Goal: Find contact information: Find contact information

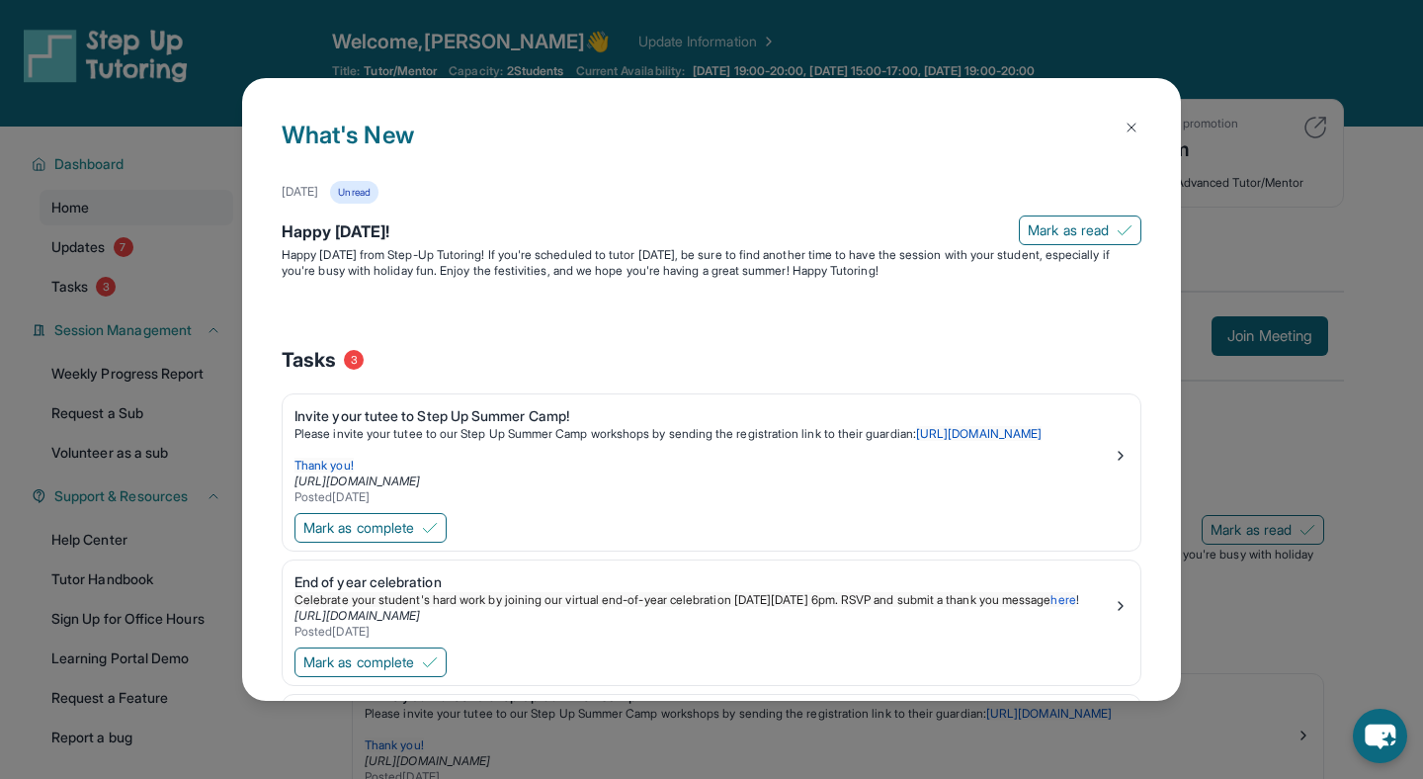
click at [1138, 132] on img at bounding box center [1132, 128] width 16 height 16
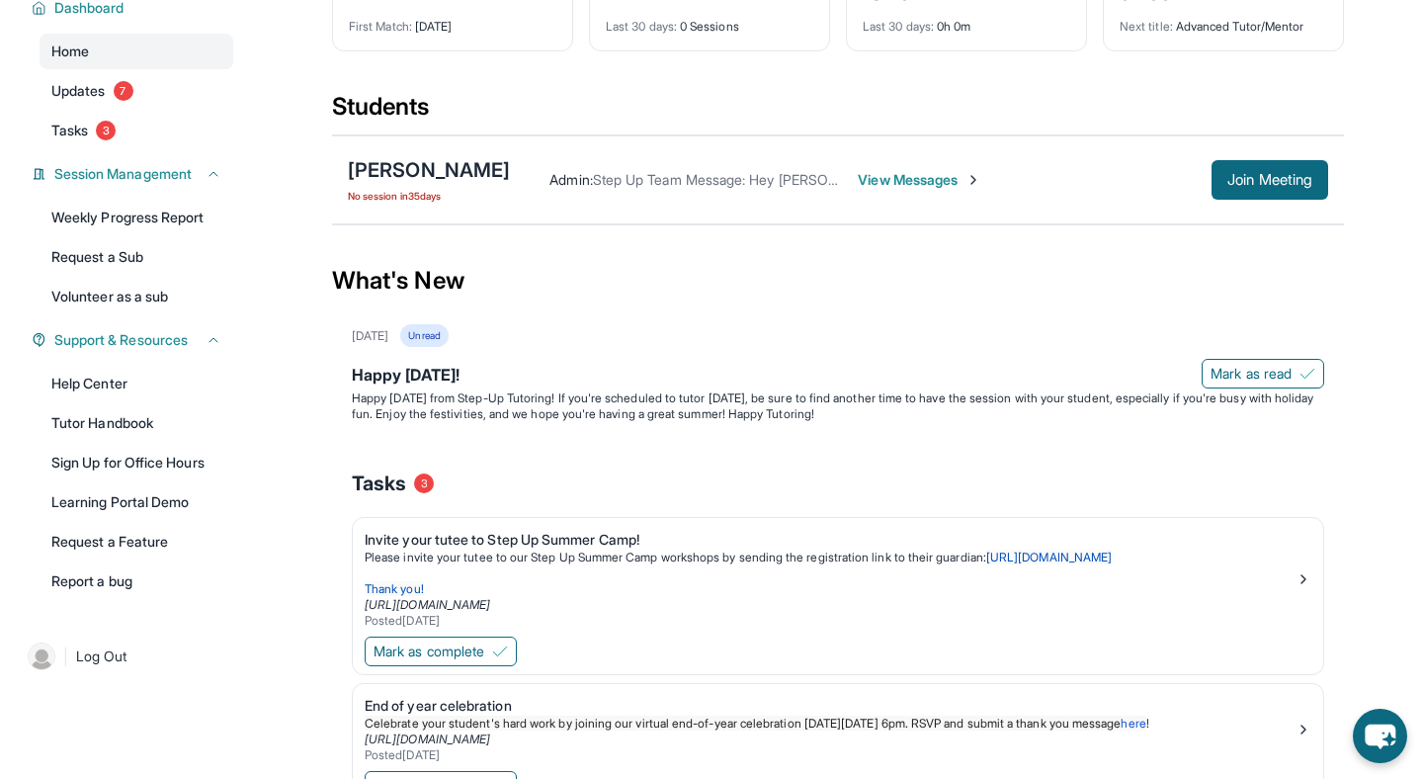
scroll to position [94, 0]
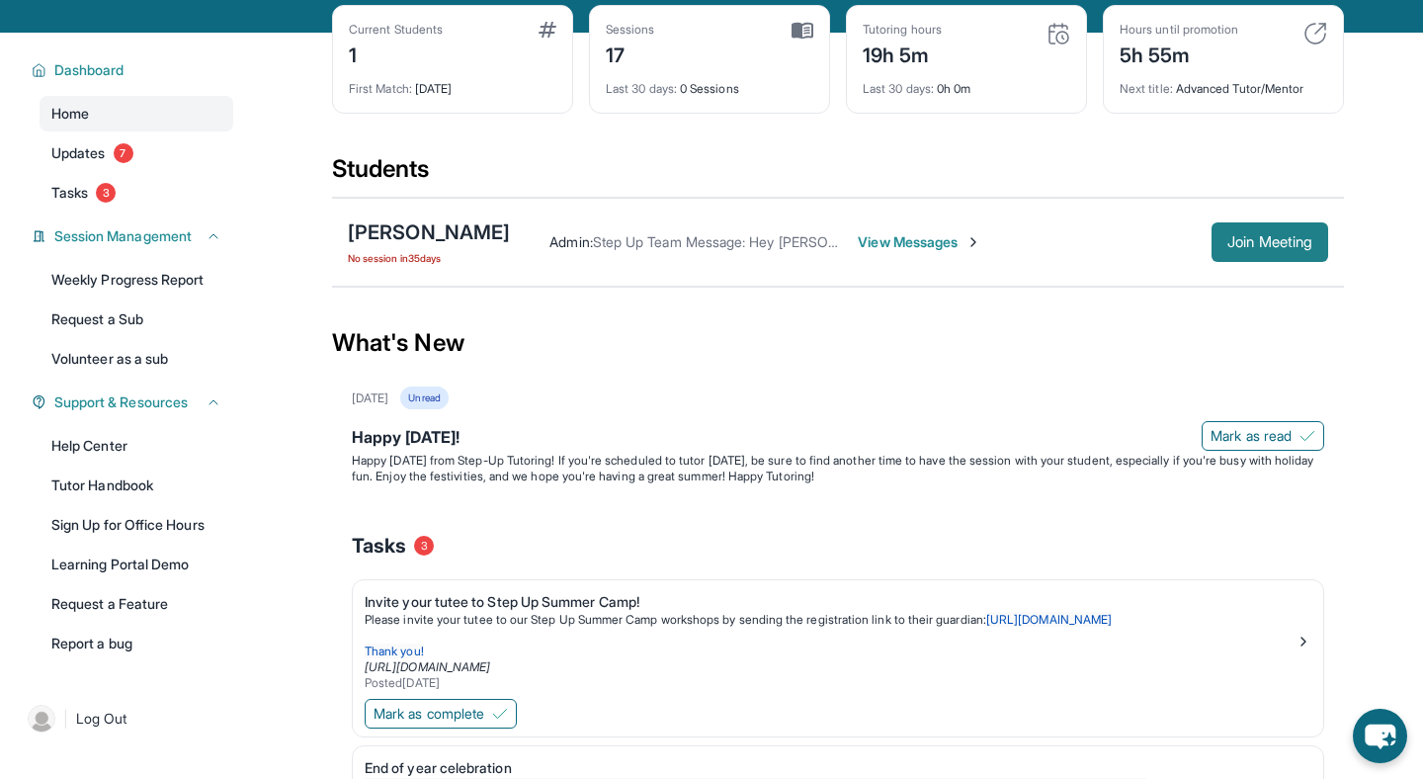
click at [1251, 241] on span "Join Meeting" at bounding box center [1270, 242] width 85 height 12
click at [866, 239] on span "View Messages" at bounding box center [920, 242] width 124 height 20
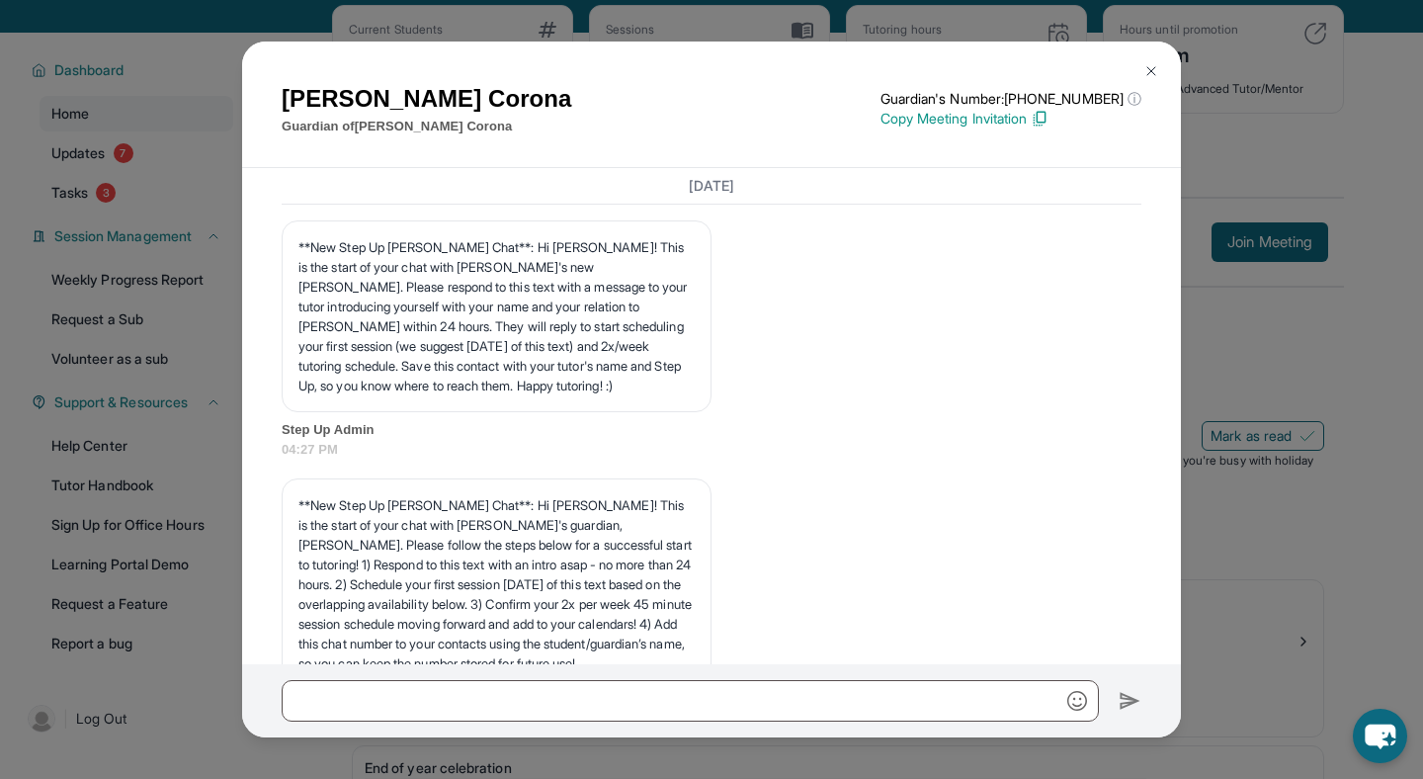
scroll to position [35097, 0]
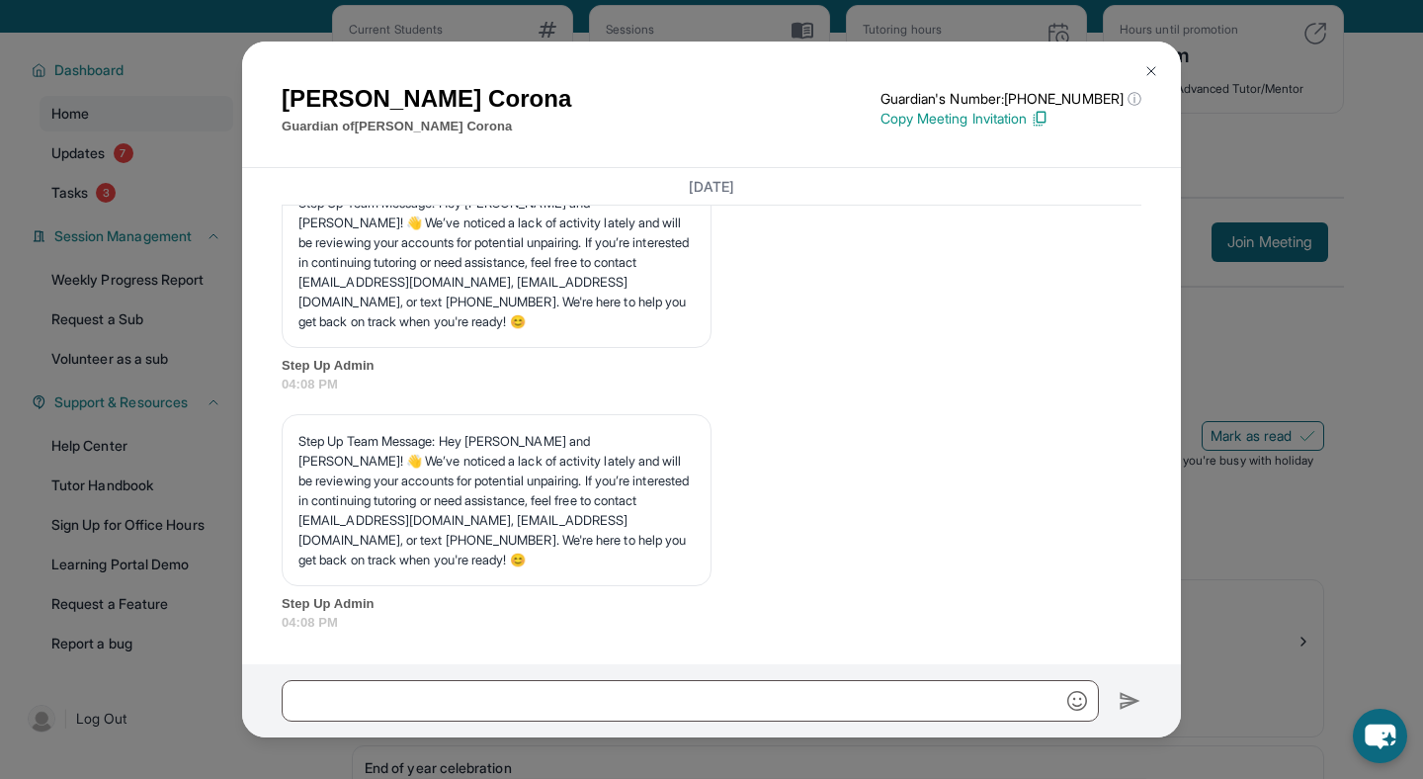
click at [1294, 232] on div "[PERSON_NAME] Guardian of [PERSON_NAME] Guardian's Number: [PHONE_NUMBER] ⓘ Thi…" at bounding box center [711, 389] width 1423 height 779
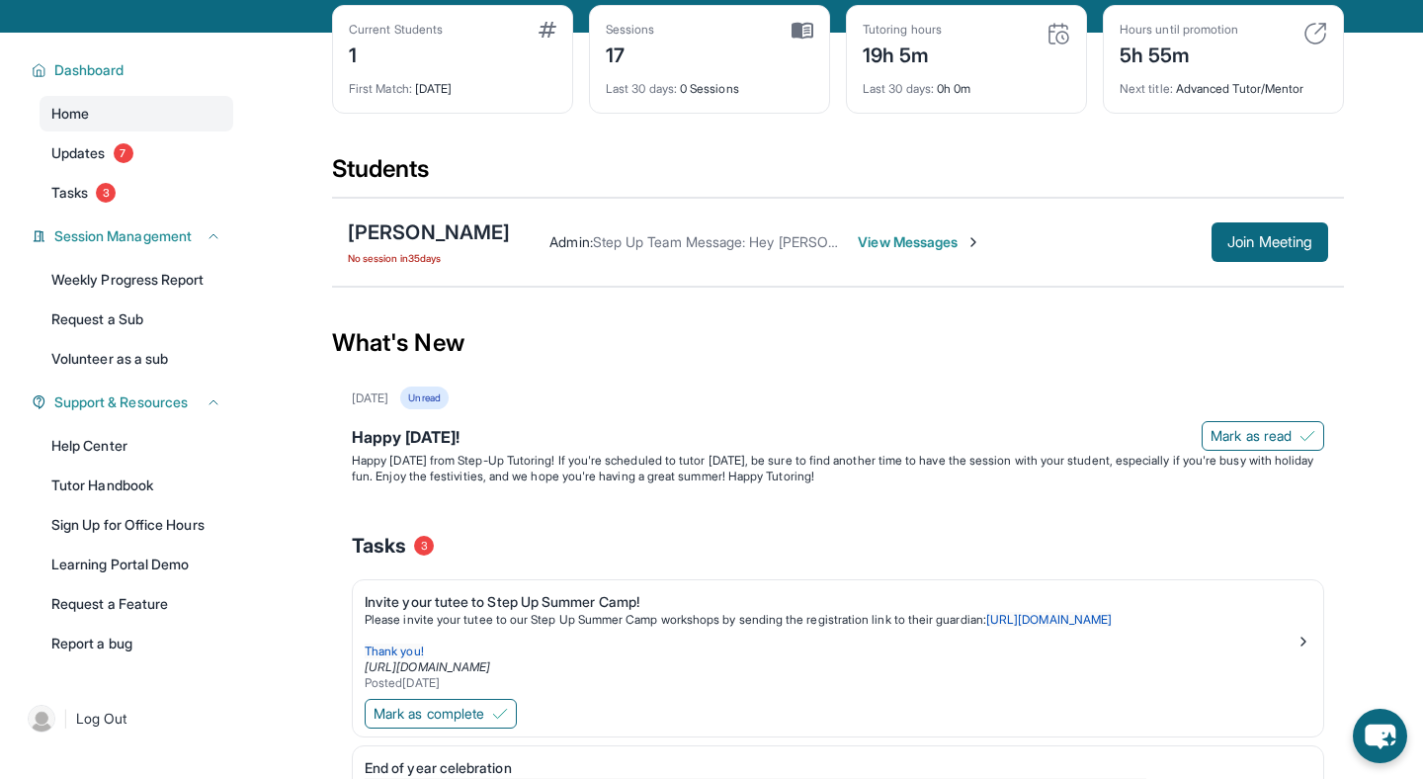
click at [886, 224] on div "Admin : Step Up Team Message: Hey [PERSON_NAME] and [PERSON_NAME]! 👋 We’ve noti…" at bounding box center [919, 242] width 818 height 40
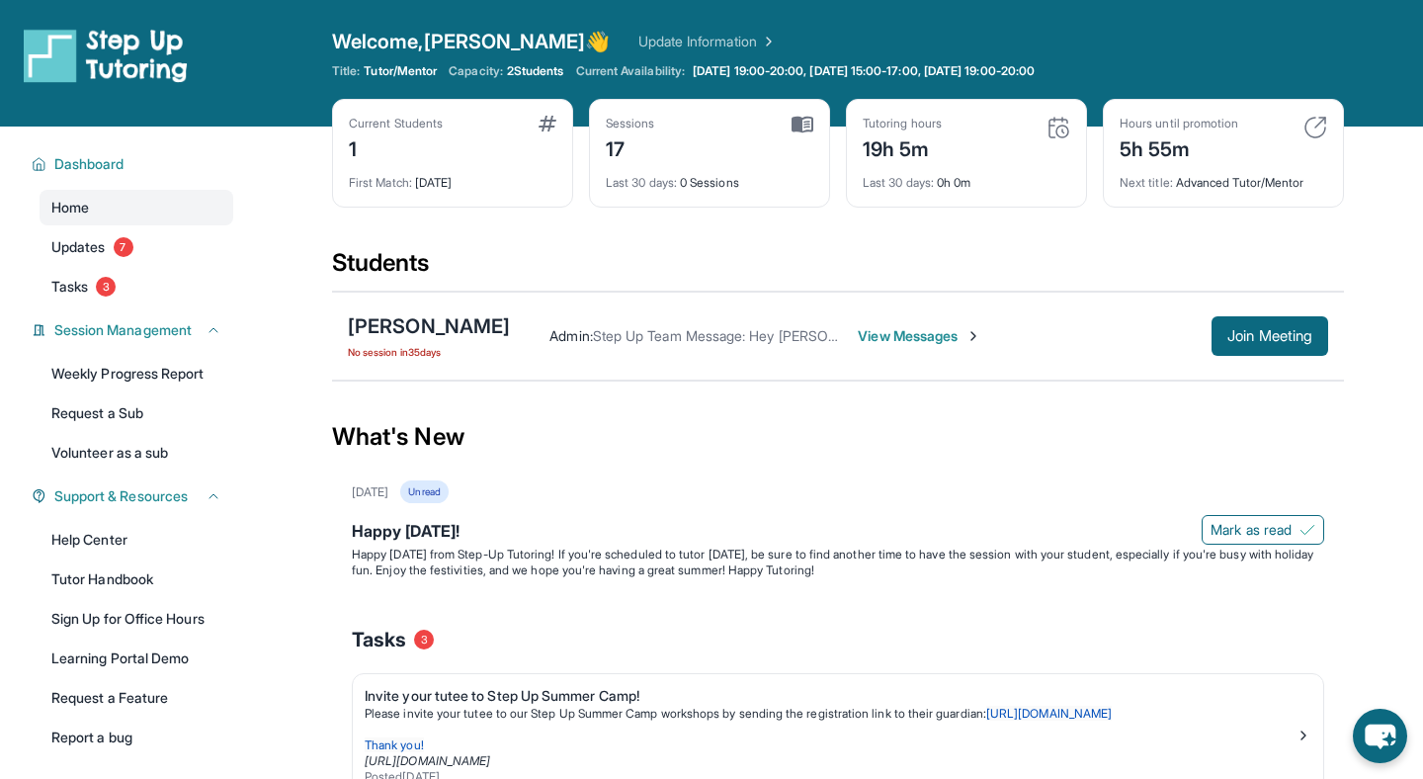
click at [890, 336] on span "View Messages" at bounding box center [920, 336] width 124 height 20
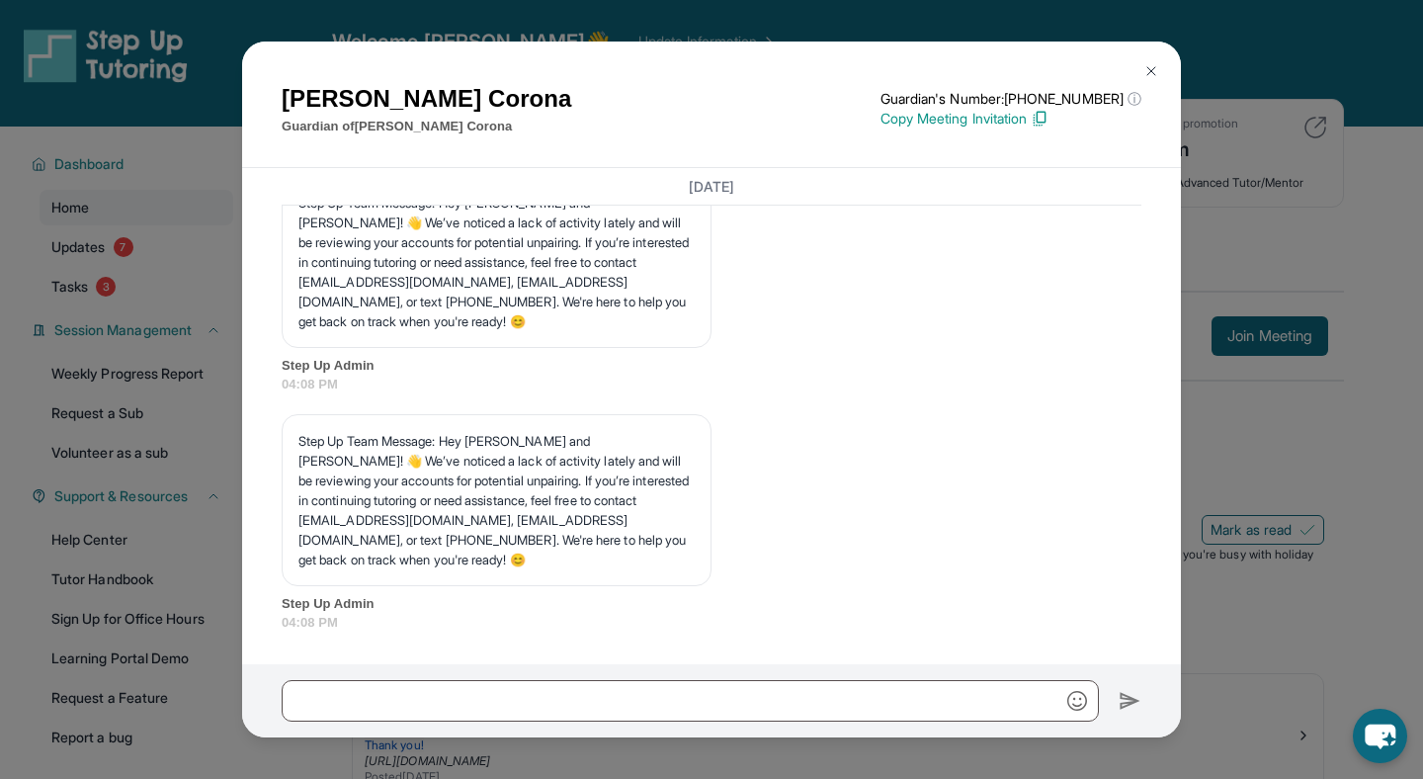
scroll to position [35097, 0]
click at [1279, 459] on div "[PERSON_NAME] Guardian of [PERSON_NAME] Guardian's Number: [PHONE_NUMBER] ⓘ Thi…" at bounding box center [711, 389] width 1423 height 779
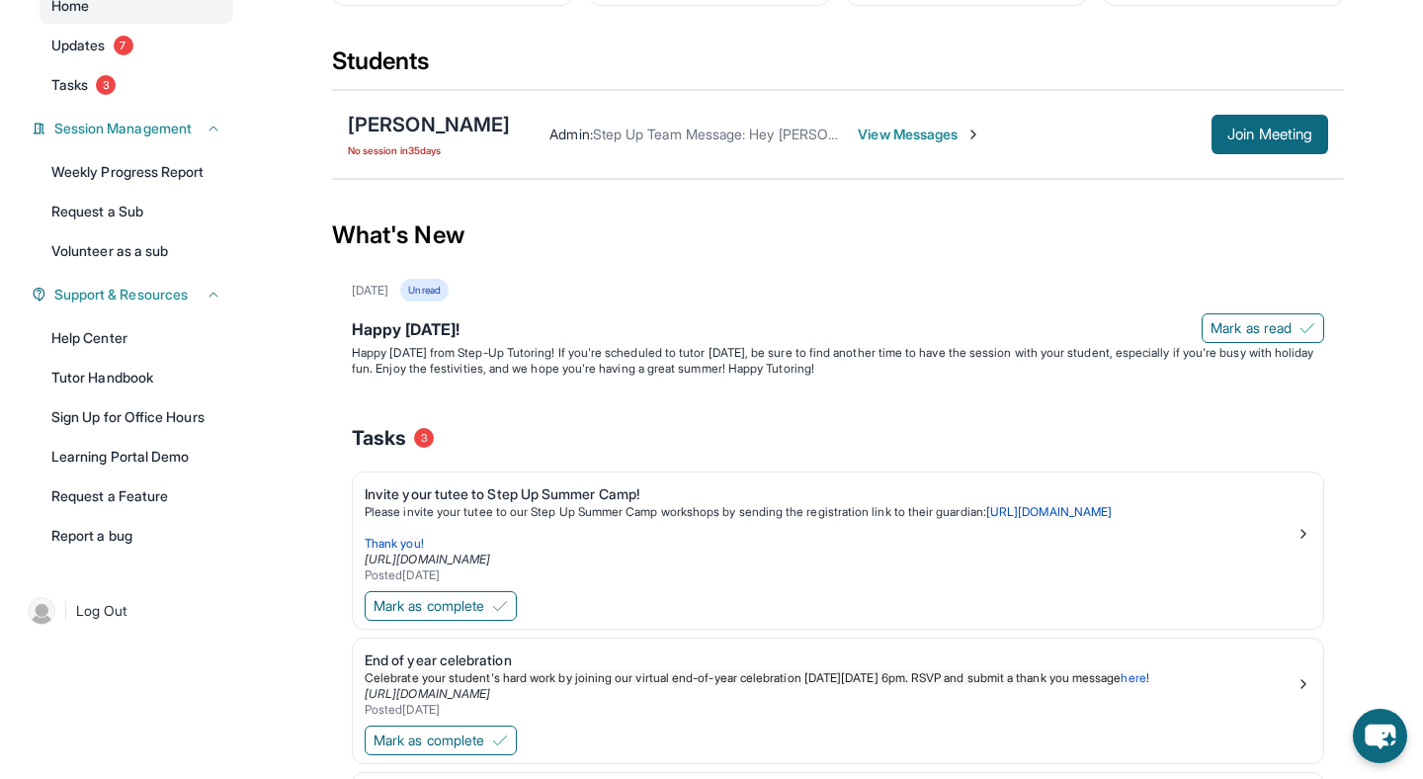
scroll to position [0, 0]
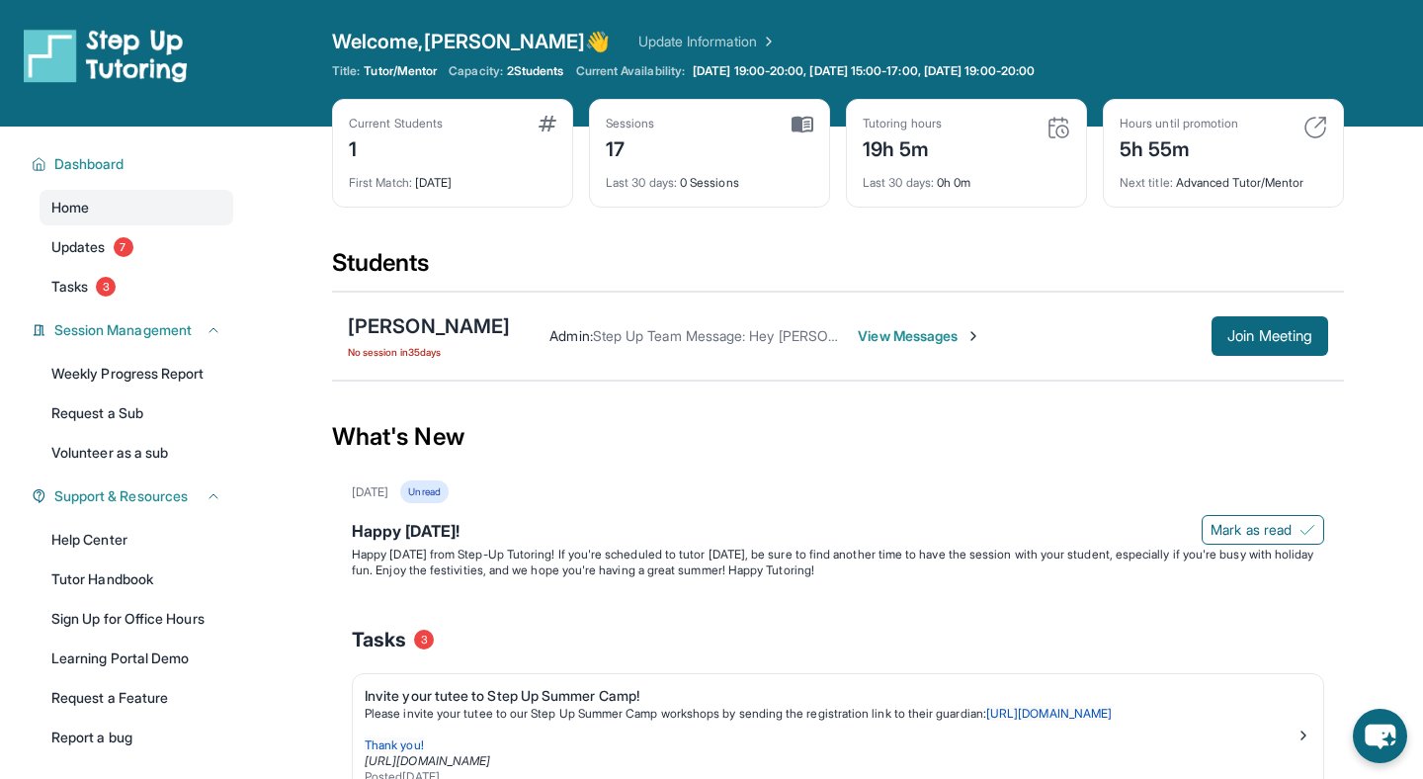
click at [893, 340] on span "View Messages" at bounding box center [920, 336] width 124 height 20
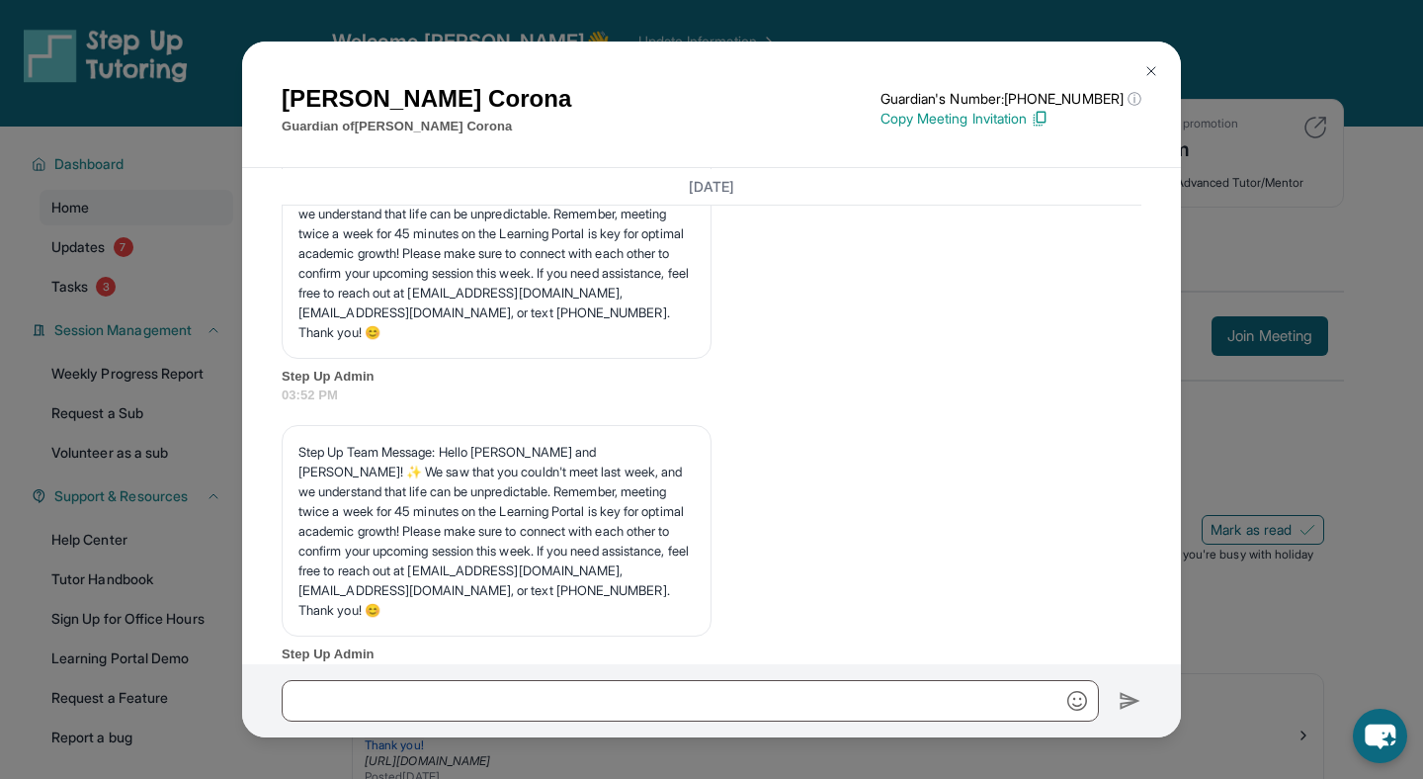
scroll to position [35097, 0]
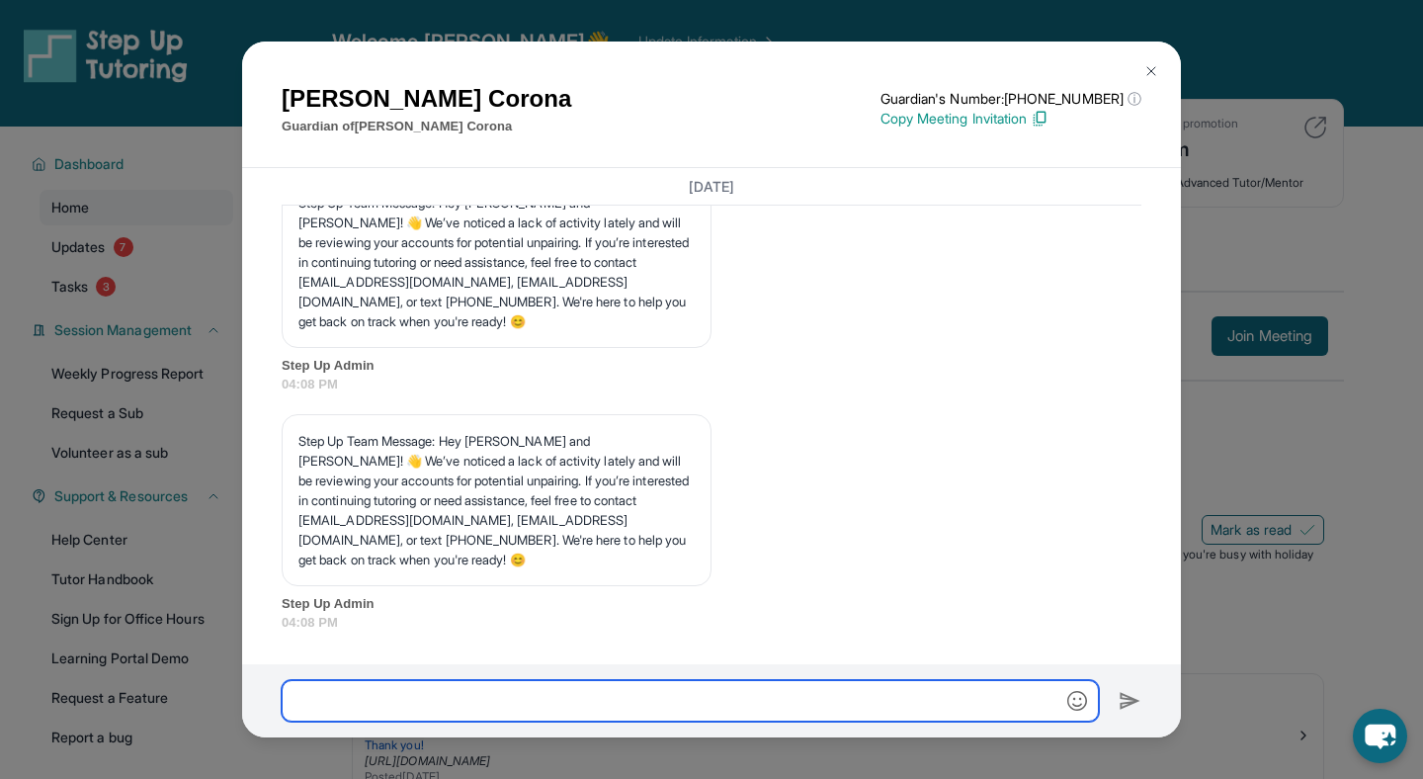
click at [621, 685] on input "text" at bounding box center [690, 701] width 817 height 42
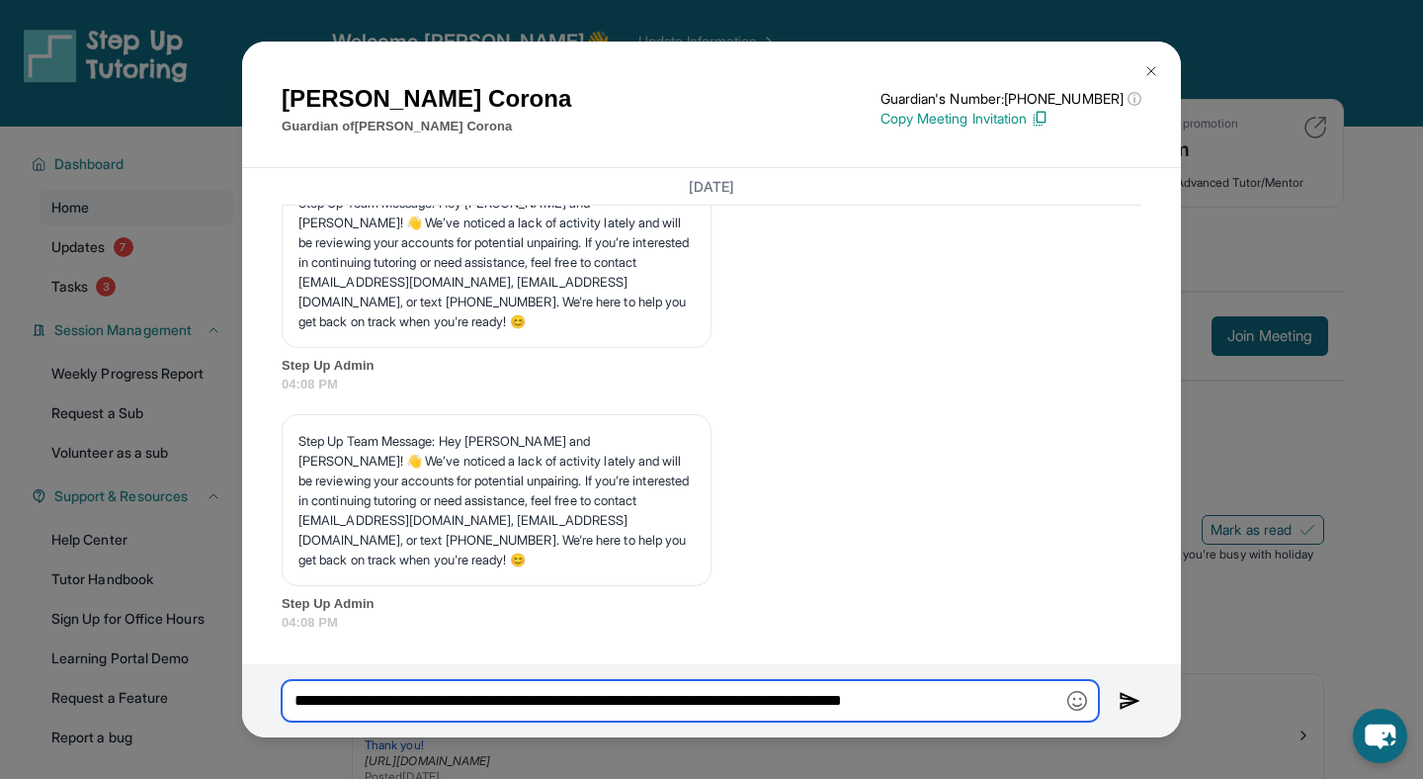
type input "**********"
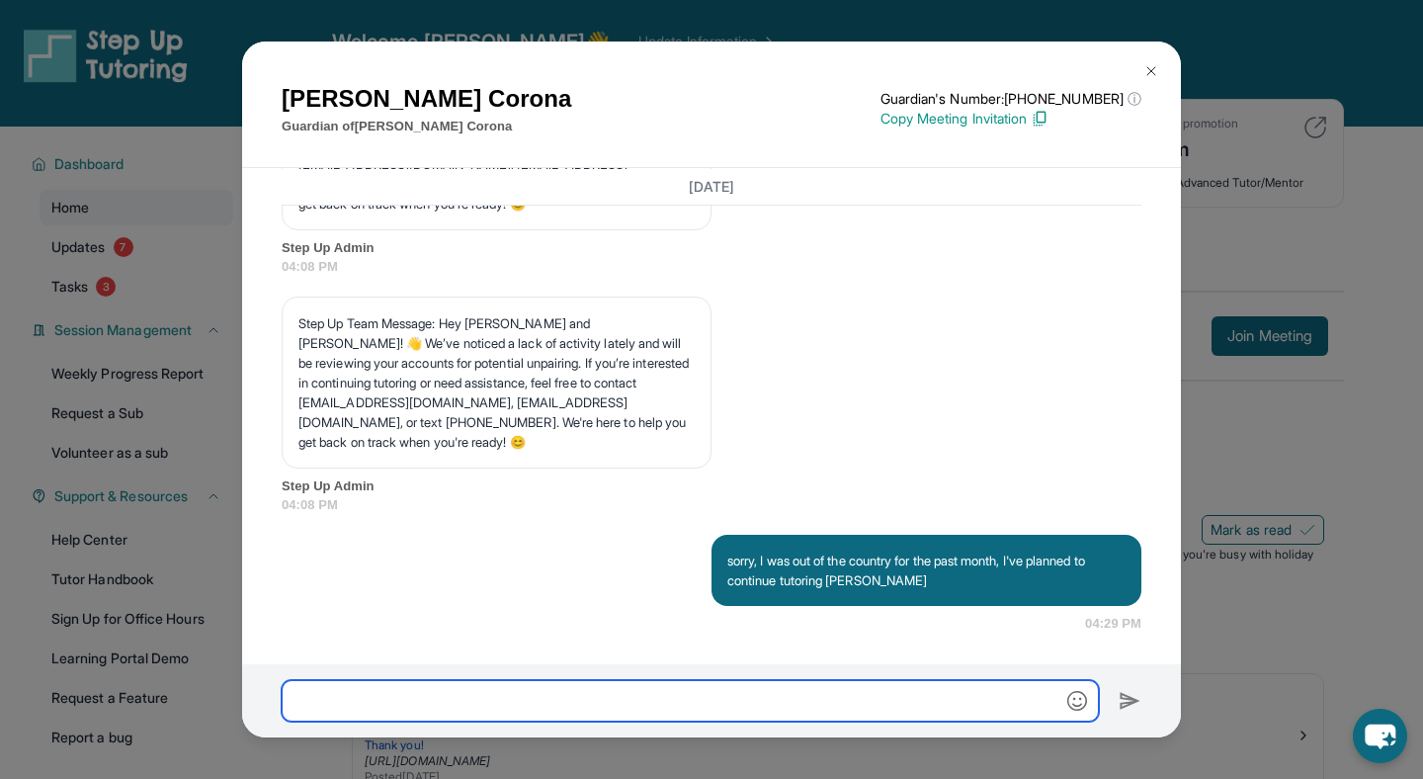
scroll to position [35211, 0]
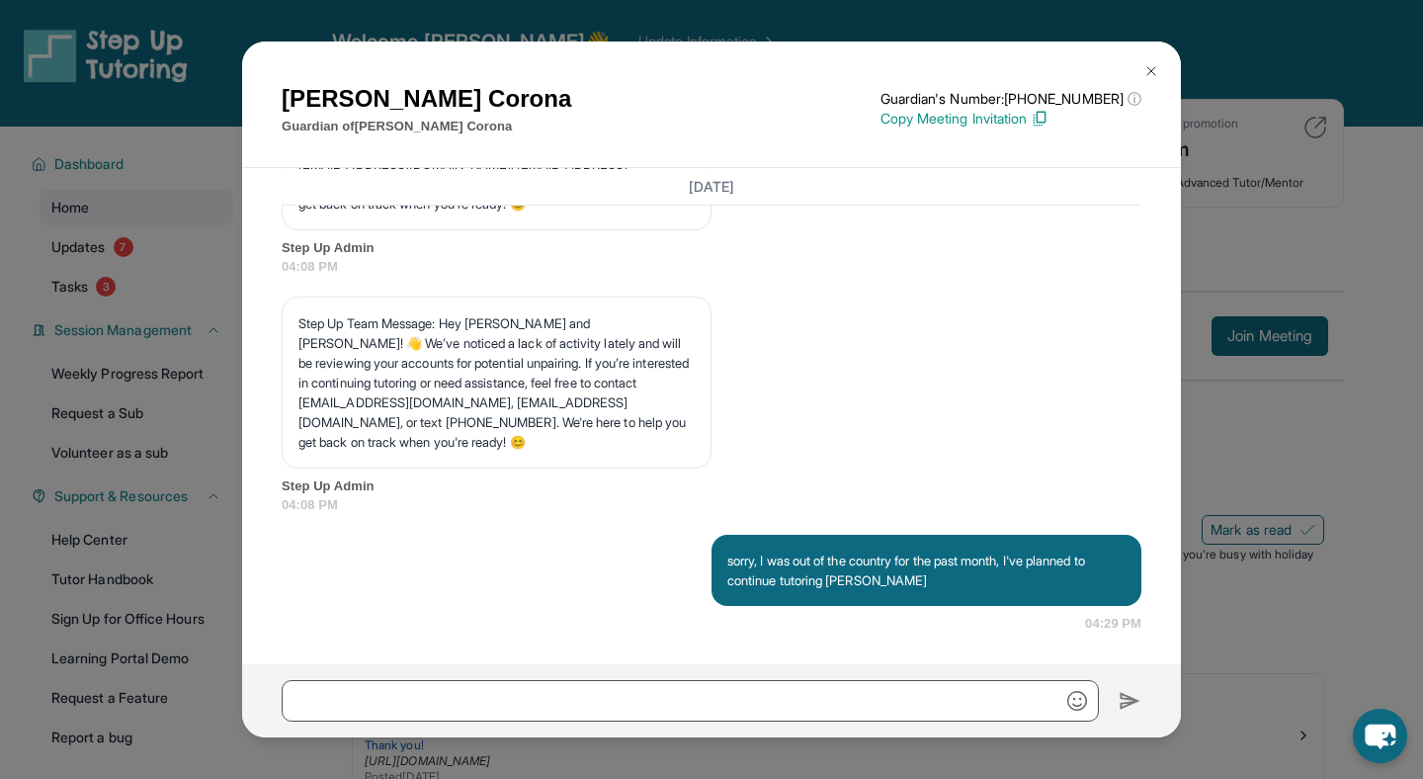
click at [307, 386] on p "Step Up Team Message: Hey [PERSON_NAME] and [PERSON_NAME]! 👋 We’ve noticed a la…" at bounding box center [497, 382] width 396 height 138
drag, startPoint x: 479, startPoint y: 405, endPoint x: 682, endPoint y: 403, distance: 202.6
click at [682, 403] on p "Step Up Team Message: Hey [PERSON_NAME] and [PERSON_NAME]! 👋 We’ve noticed a la…" at bounding box center [497, 382] width 396 height 138
copy p "utorsupport@stepuptutoring.org,"
click at [1149, 65] on img at bounding box center [1152, 71] width 16 height 16
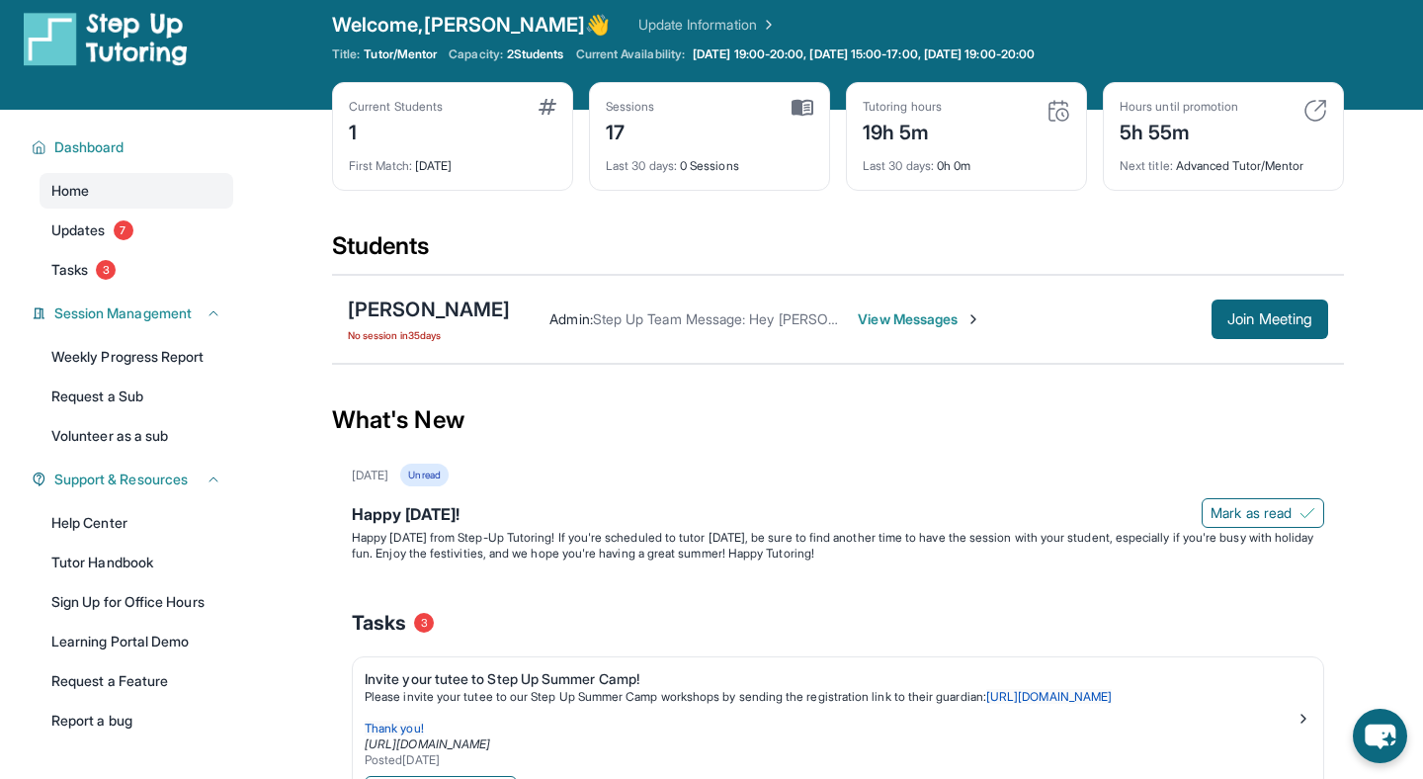
scroll to position [5, 0]
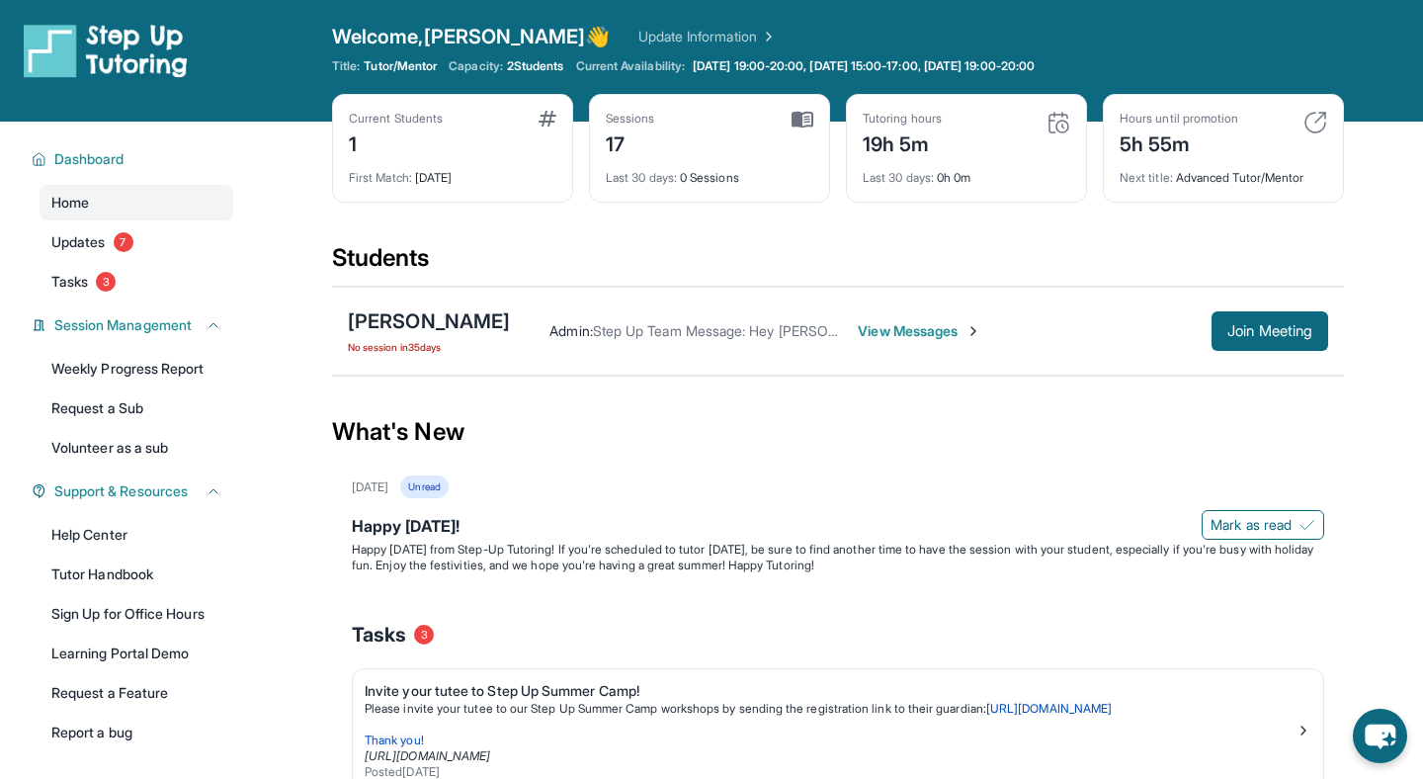
click at [843, 328] on div "Admin : Step Up Team Message: Hey Mayra and Kelvin! 👋 We’ve noticed a lack of a…" at bounding box center [861, 331] width 702 height 20
click at [871, 329] on span "View Messages" at bounding box center [920, 331] width 124 height 20
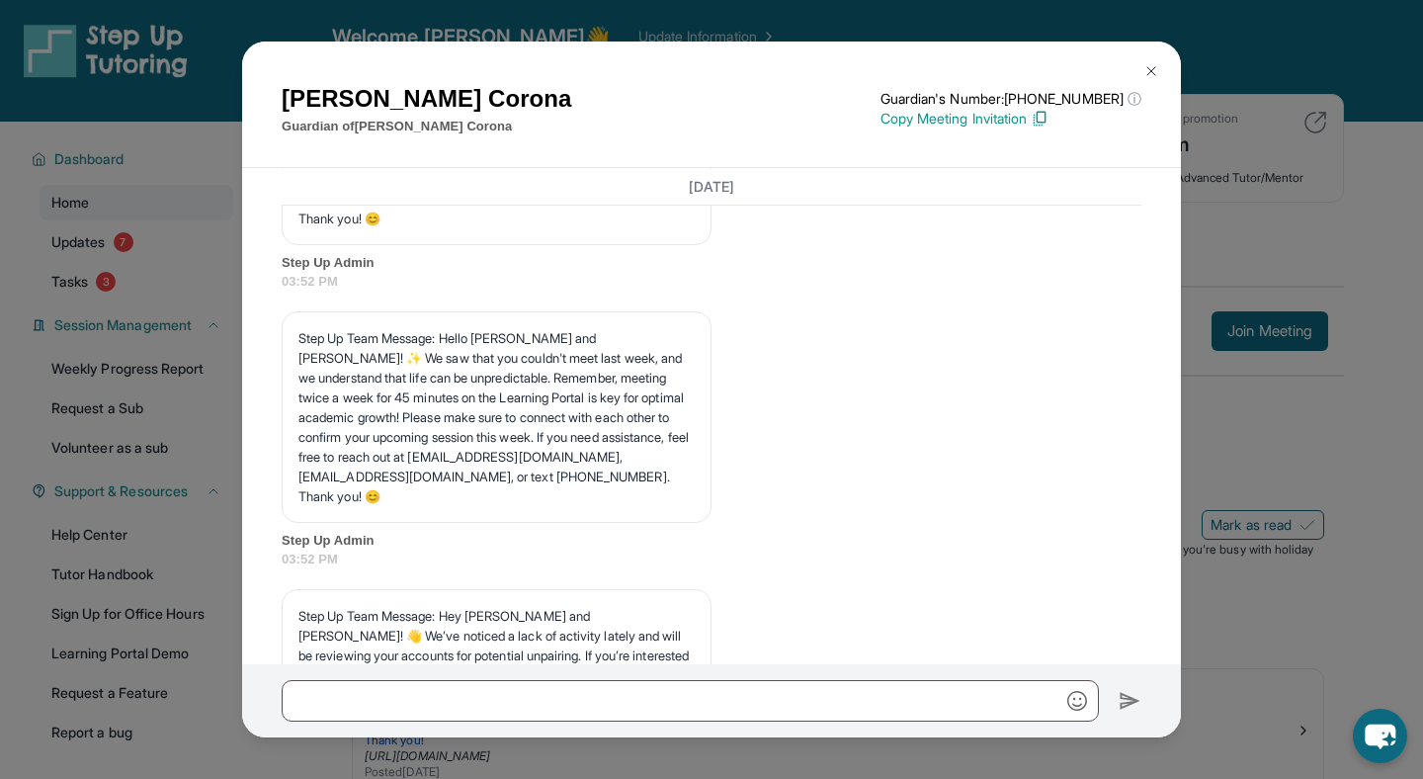
scroll to position [35216, 0]
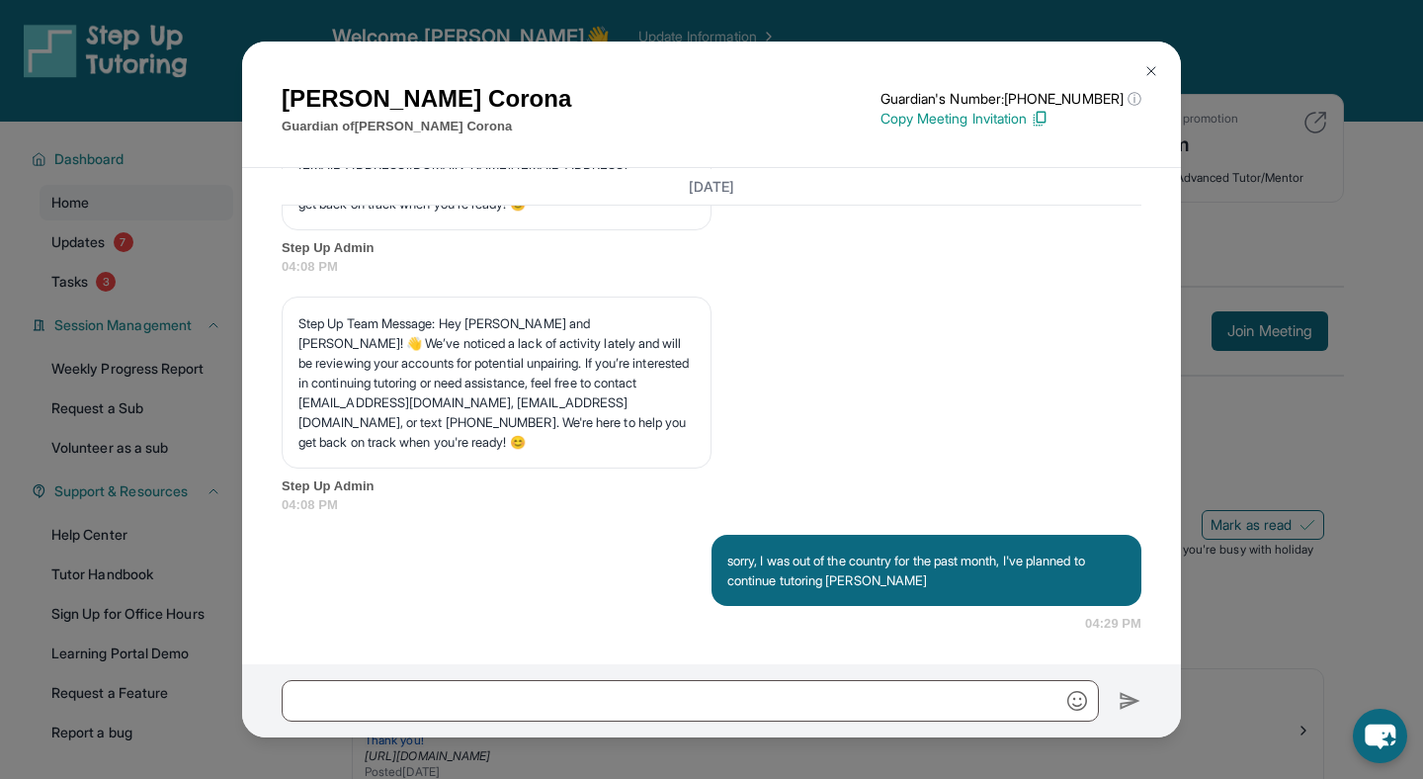
click at [1160, 63] on button at bounding box center [1152, 71] width 40 height 40
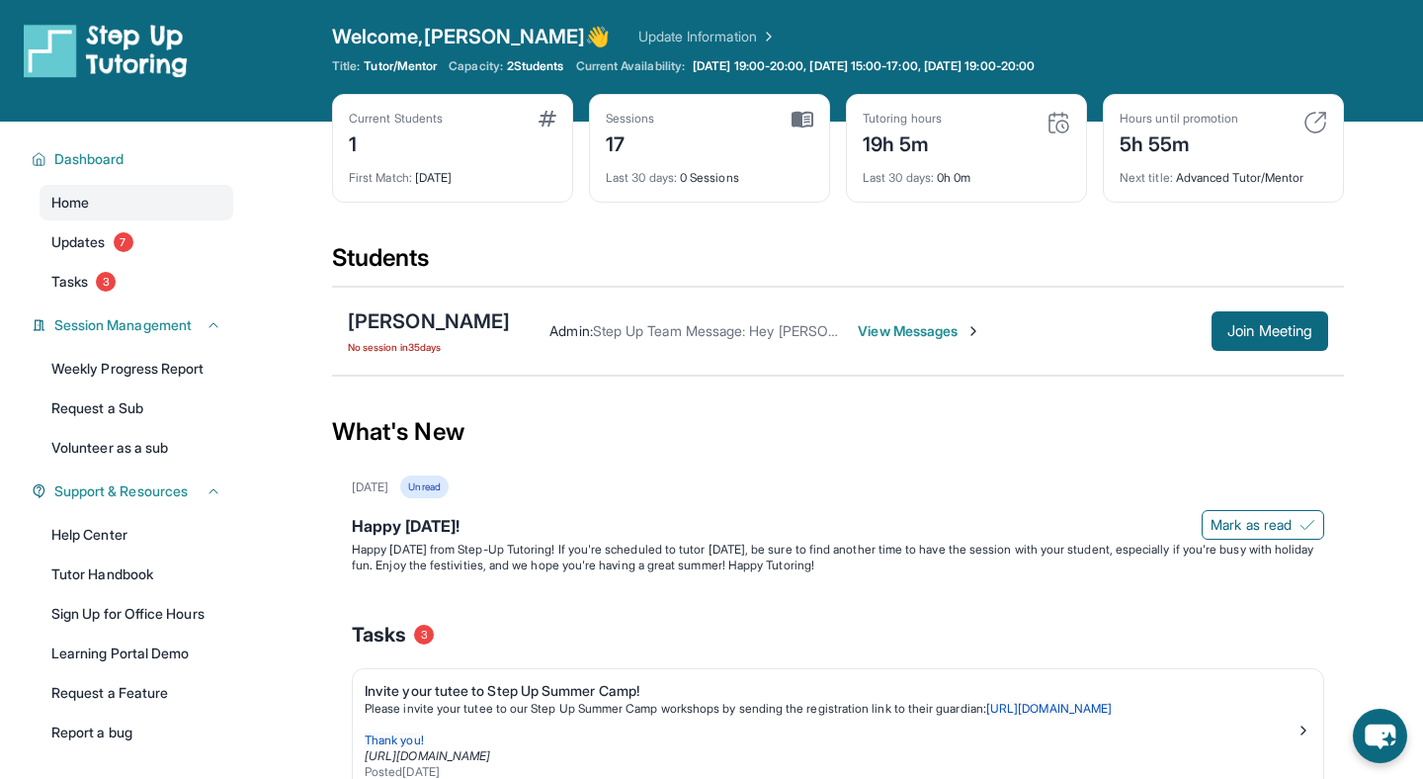
click at [903, 327] on span "View Messages" at bounding box center [920, 331] width 124 height 20
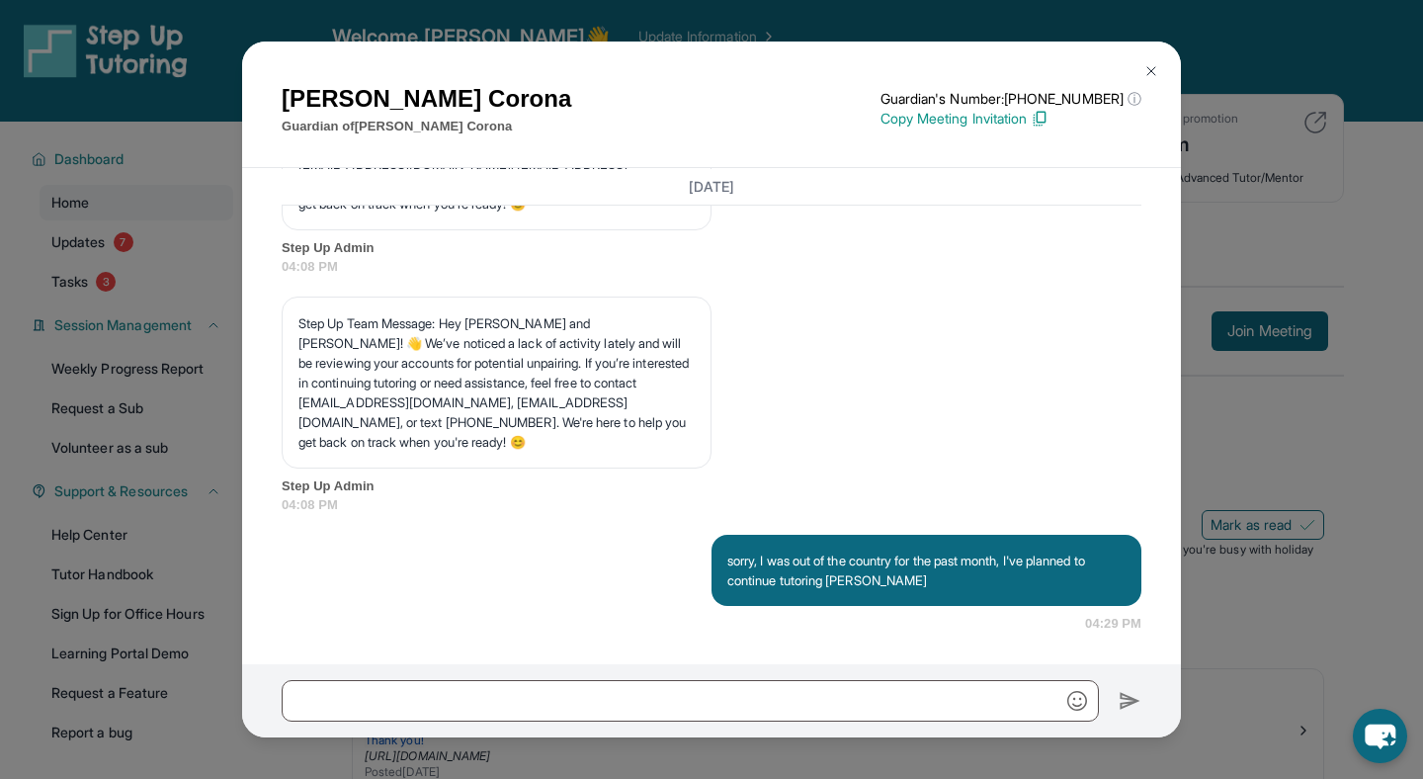
scroll to position [35188, 0]
click at [1422, 349] on div "[PERSON_NAME] Guardian of [PERSON_NAME] Guardian's Number: [PHONE_NUMBER] ⓘ Thi…" at bounding box center [711, 389] width 1423 height 779
